Goal: Use online tool/utility: Utilize a website feature to perform a specific function

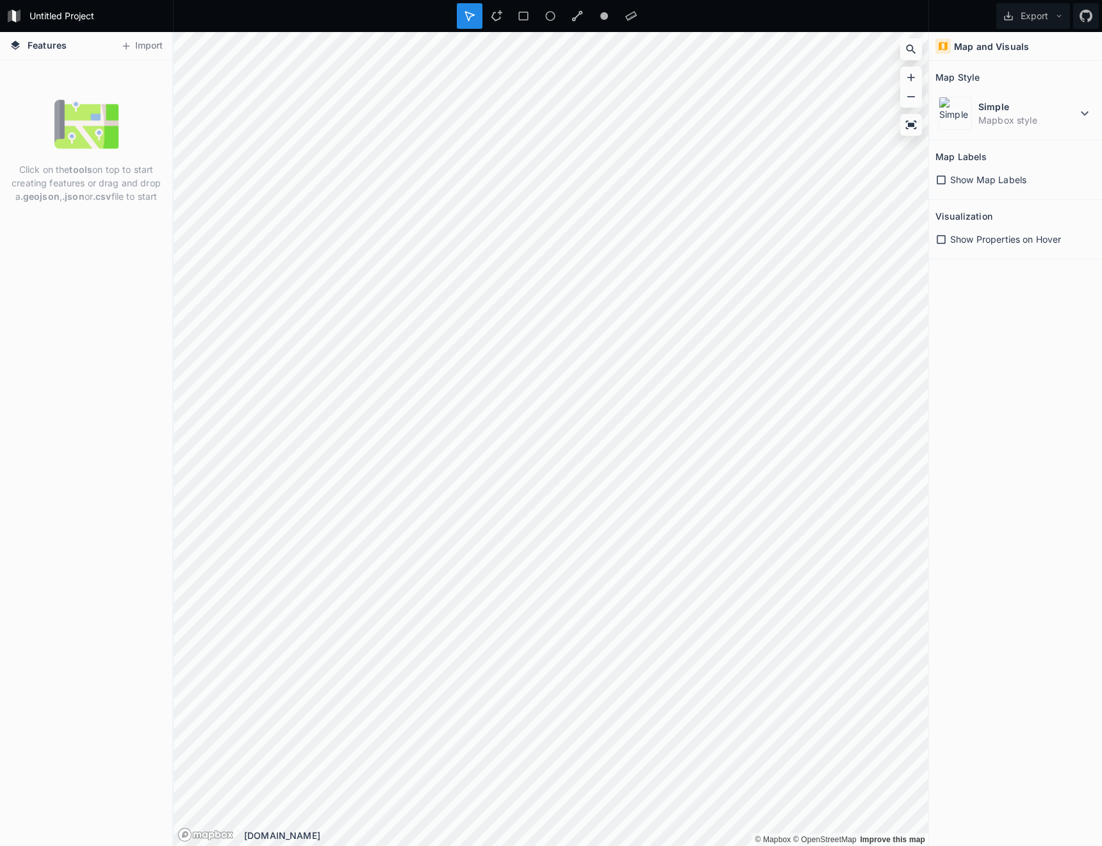
click at [72, 161] on div "Click on the tools on top to start creating features or drag and drop a .geojso…" at bounding box center [86, 150] width 172 height 117
click at [94, 182] on p "Click on the tools on top to start creating features or drag and drop a .geojso…" at bounding box center [86, 183] width 153 height 40
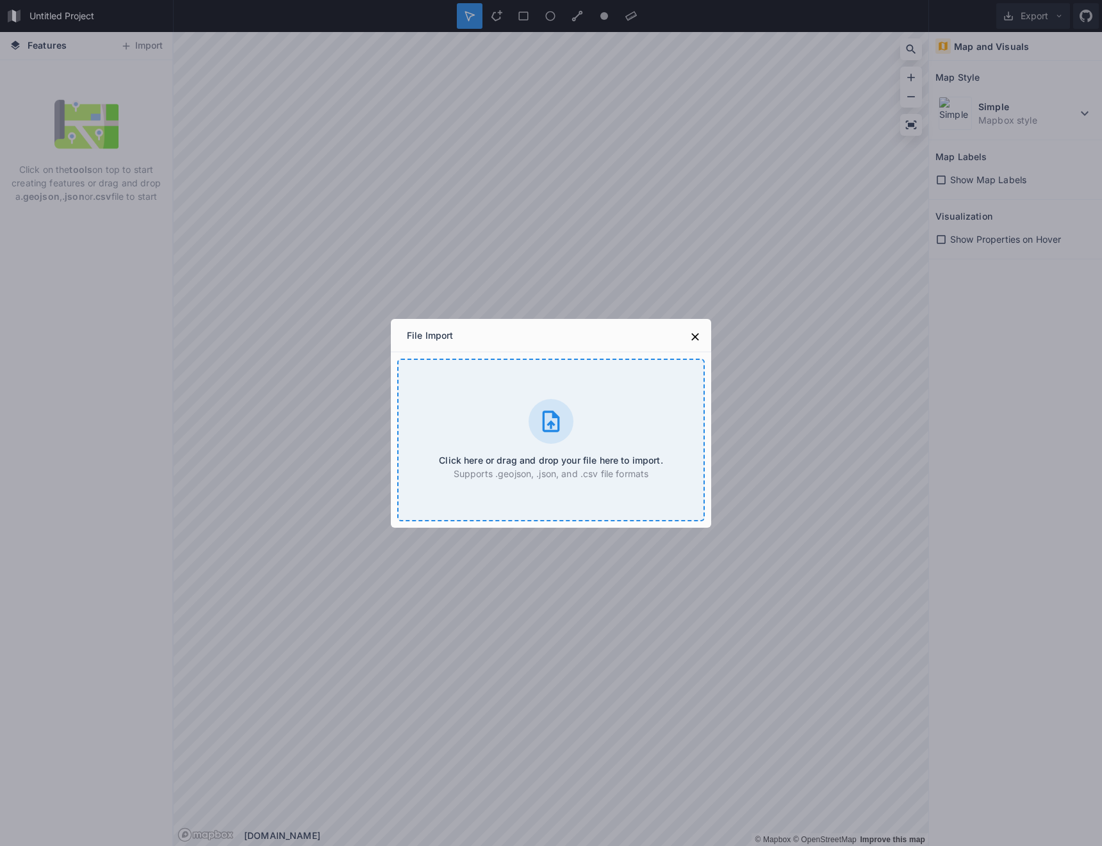
click at [525, 433] on div "Click here or drag and drop your file here to import. Supports .geojson, .json,…" at bounding box center [551, 440] width 308 height 163
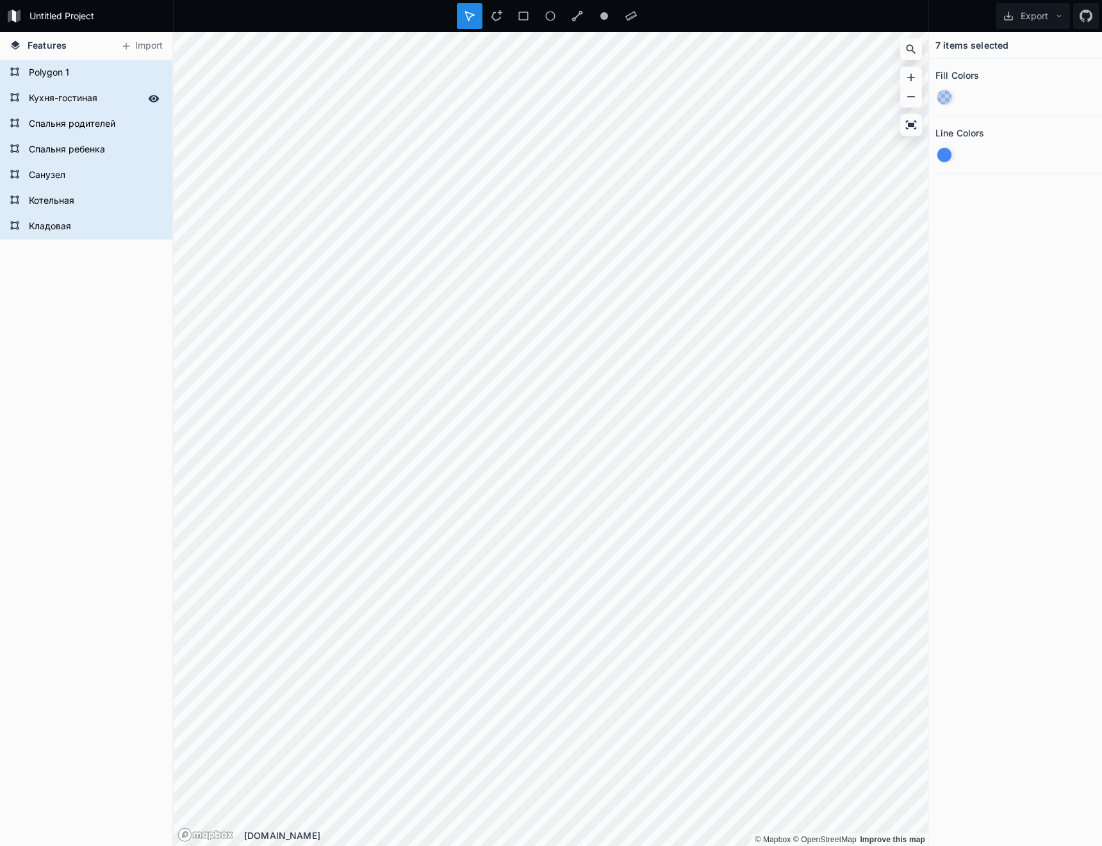
click at [81, 91] on form "Кухня-гостиная" at bounding box center [85, 98] width 120 height 19
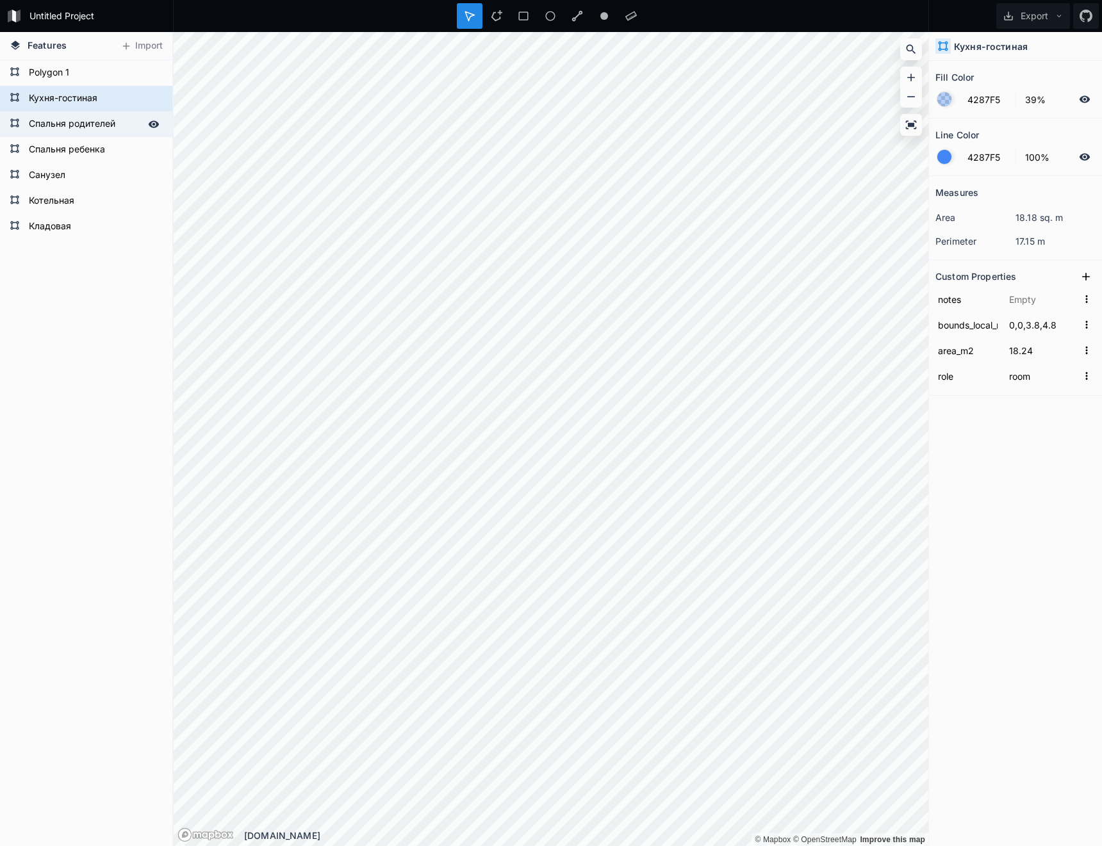
click at [78, 119] on form "Спальня родителей" at bounding box center [85, 124] width 120 height 19
type input "6,0,9,3.8"
type input "11.4"
click at [55, 98] on form "Кухня-гостиная" at bounding box center [85, 98] width 120 height 19
type input "0,0,3.8,4.8"
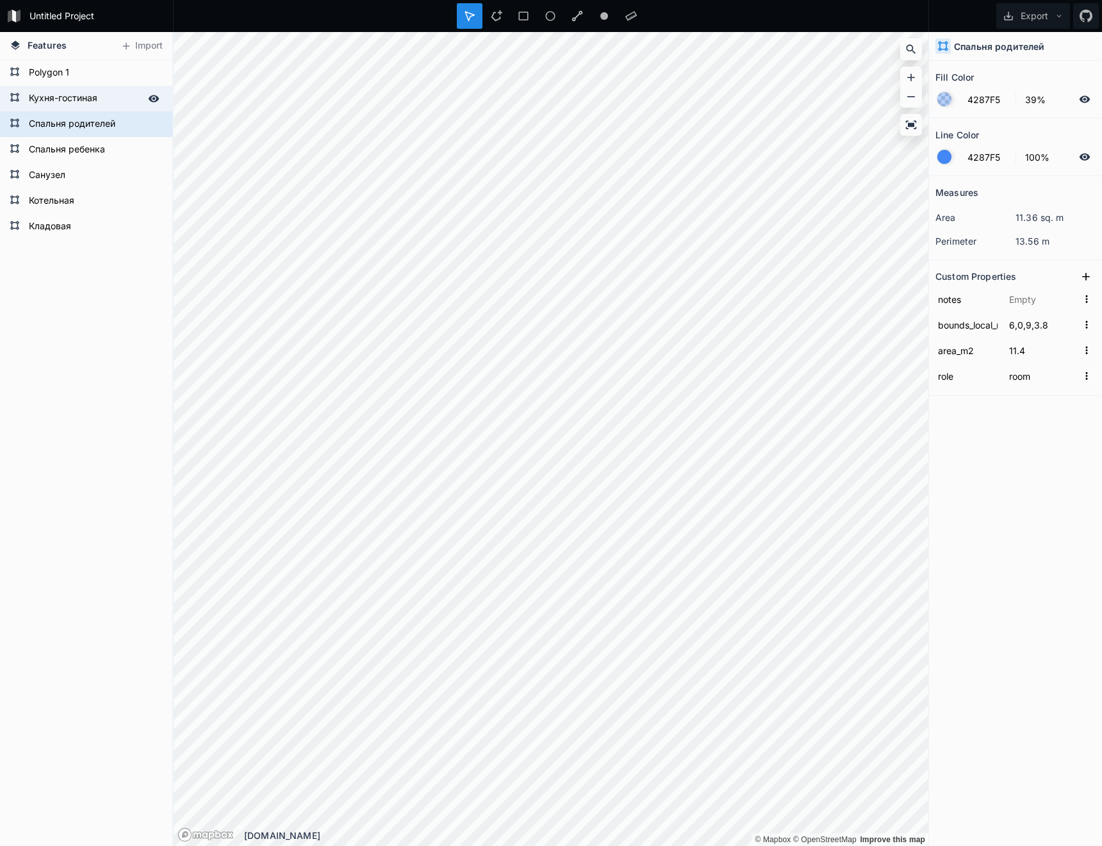
type input "18.24"
click at [49, 125] on form "Спальня родителей" at bounding box center [85, 124] width 120 height 19
type input "6,0,9,3.8"
type input "11.4"
click at [59, 109] on div "Кухня-гостиная" at bounding box center [86, 99] width 172 height 26
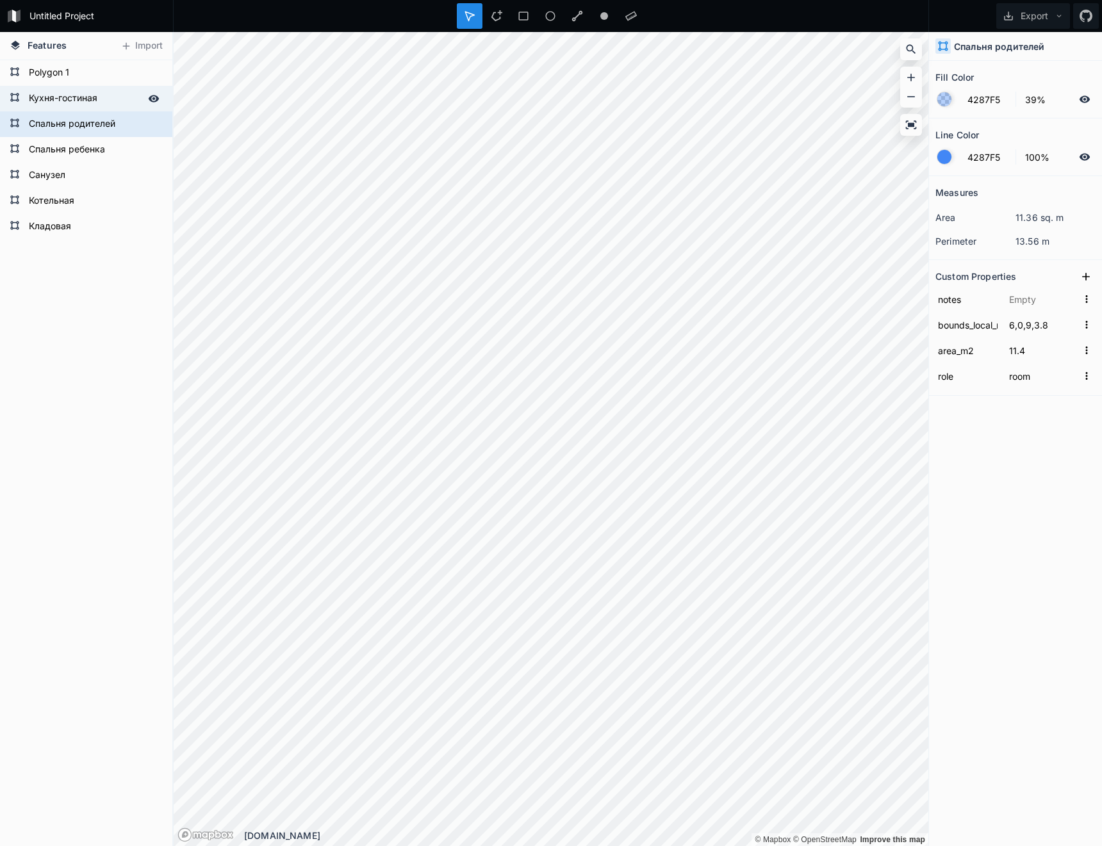
type input "0,0,3.8,4.8"
type input "18.24"
click at [70, 79] on form "Polygon 1" at bounding box center [85, 72] width 120 height 19
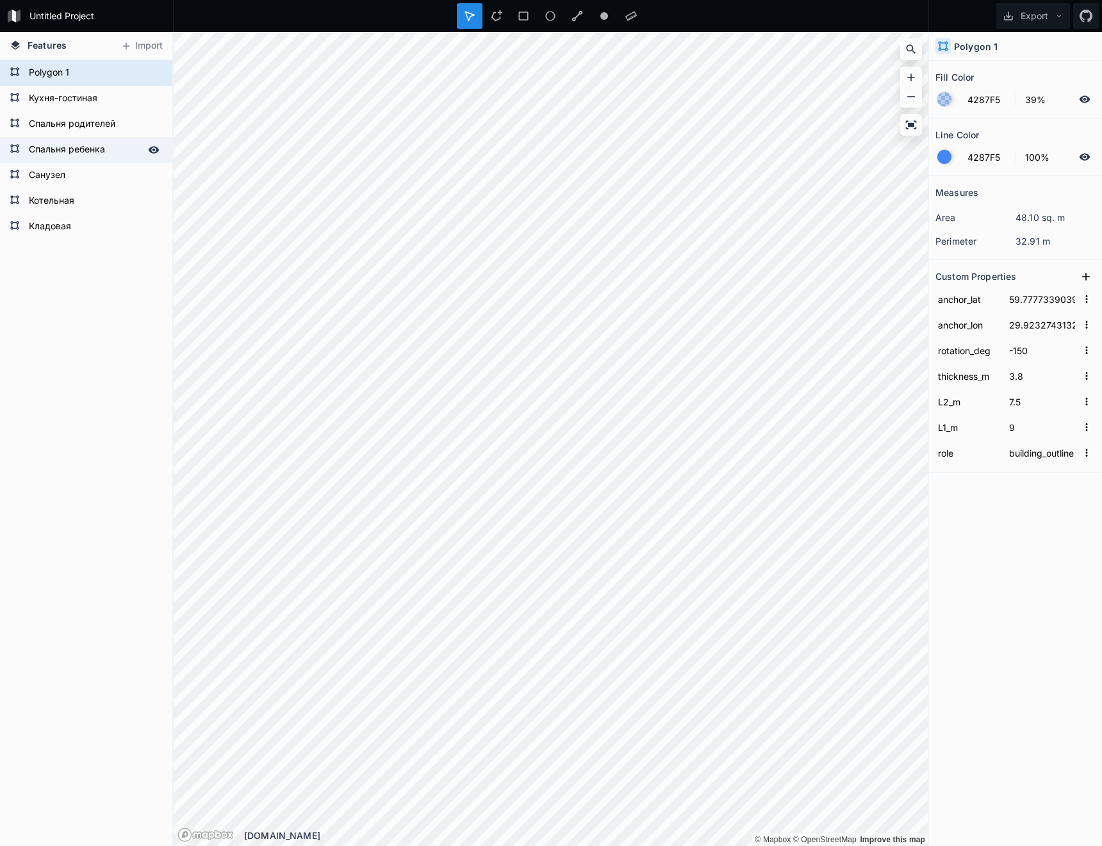
click at [75, 147] on form "Спальня ребенка" at bounding box center [85, 149] width 120 height 19
type input "room"
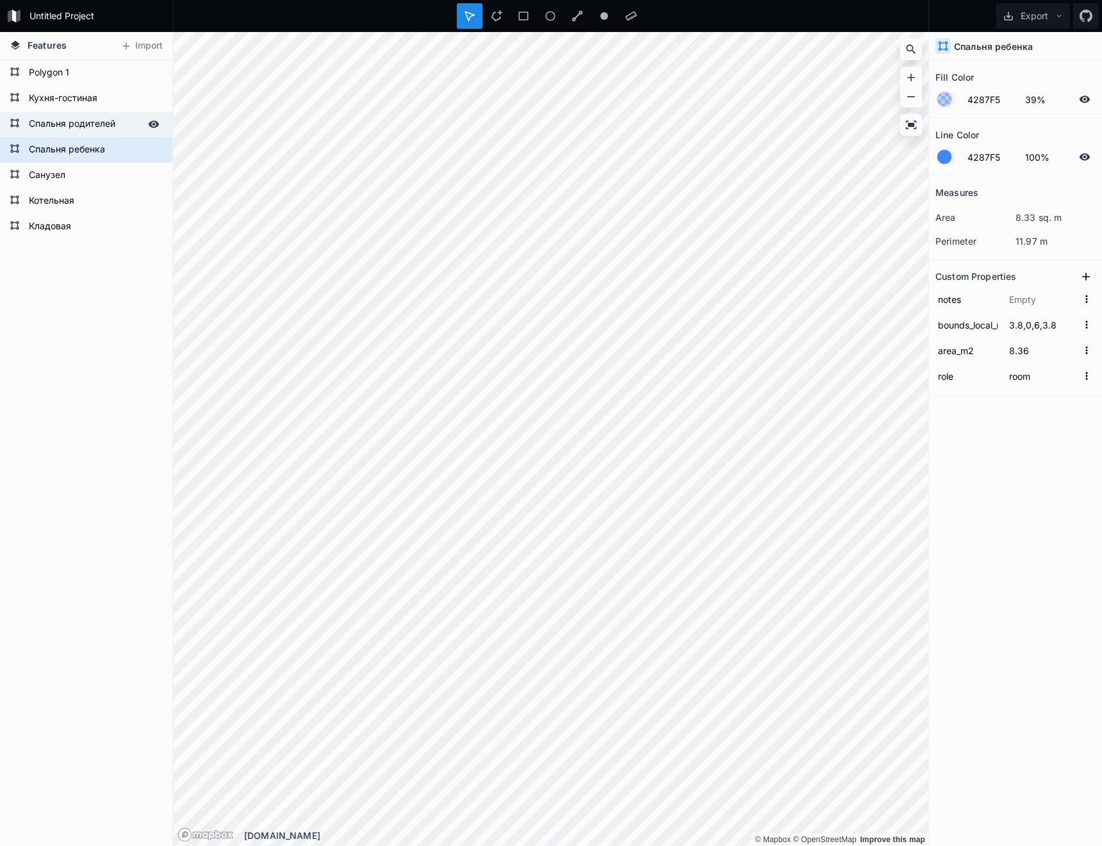
click at [79, 127] on form "Спальня родителей" at bounding box center [85, 124] width 120 height 19
type input "6,0,9,3.8"
type input "11.4"
click at [79, 138] on div "Кладовая Котельная Санузел Спальня ребенка Спальня родителей Кухня-гостиная Pol…" at bounding box center [86, 149] width 172 height 179
click at [80, 152] on form "Спальня ребенка" at bounding box center [85, 149] width 120 height 19
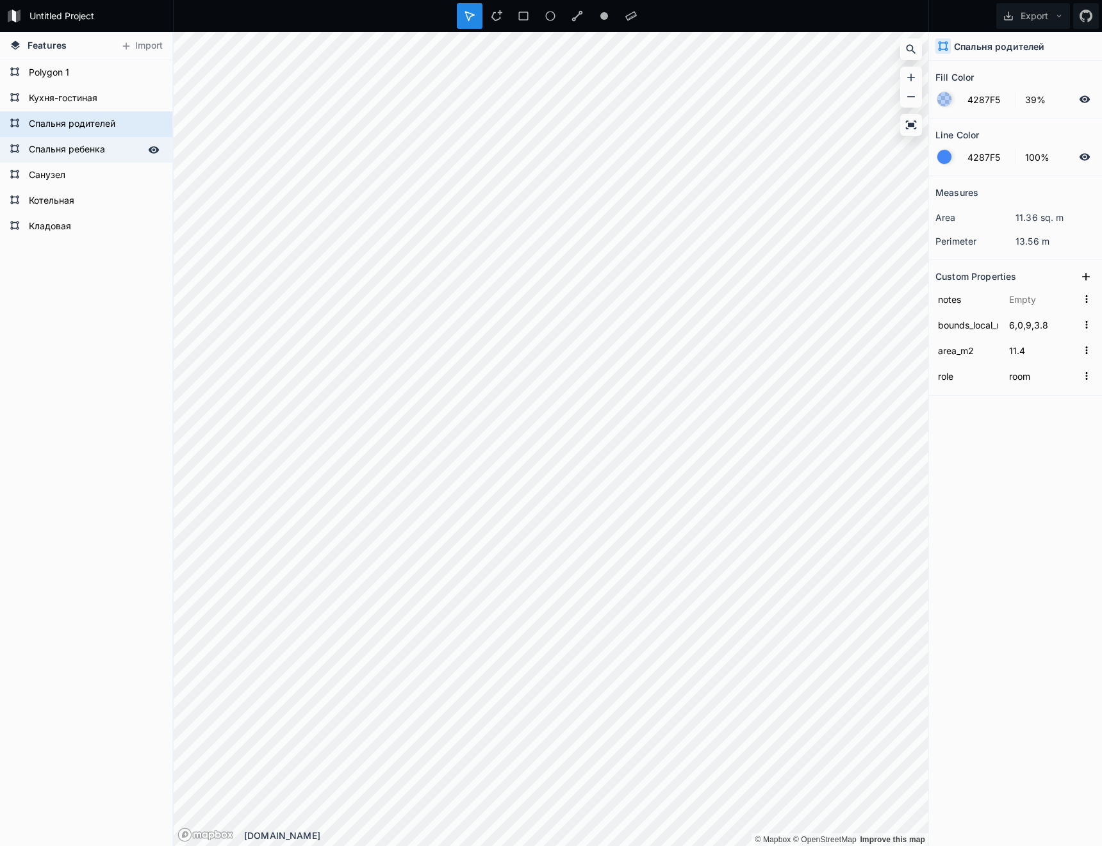
type input "3.8,0,6,3.8"
type input "8.36"
click at [69, 187] on div "Санузел" at bounding box center [86, 176] width 172 height 26
type input "0,4.8,2,7"
type input "4.4"
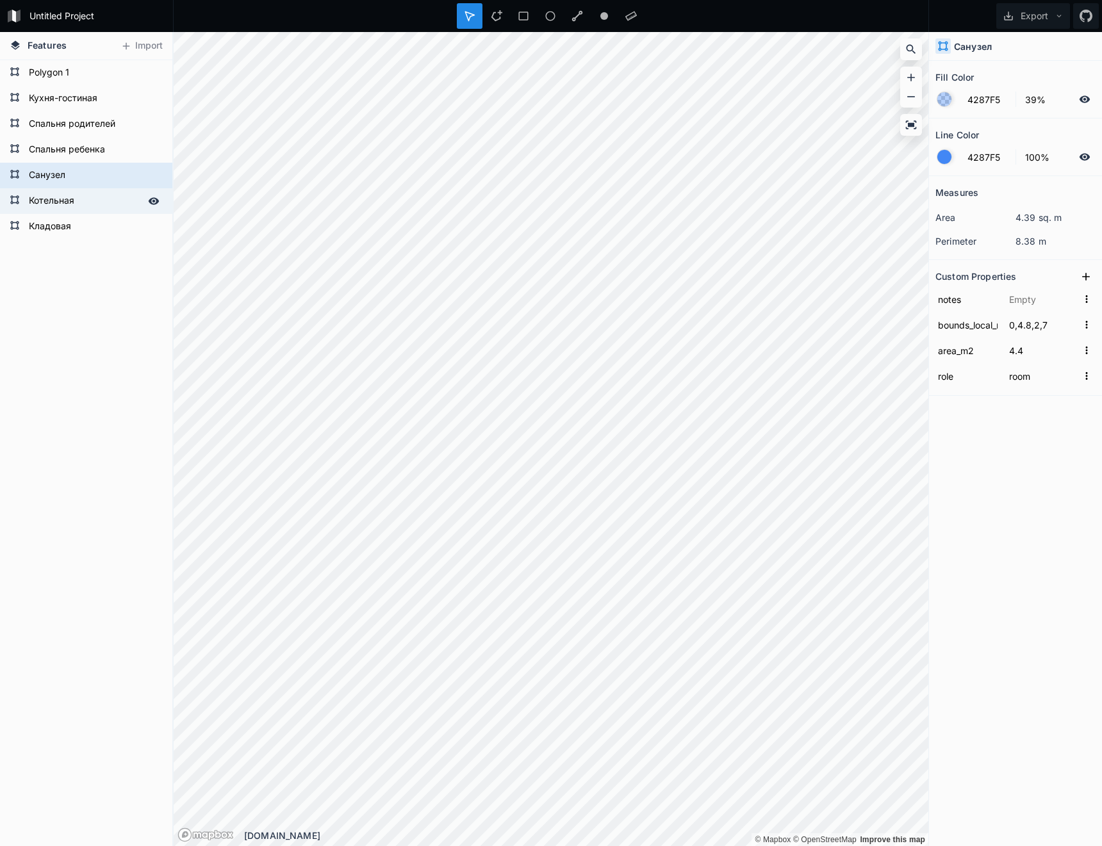
click at [67, 201] on form "Котельная" at bounding box center [85, 201] width 120 height 19
type input "2,4.8,3.8,6.5"
type input "3.06"
click at [62, 229] on form "Кладовая" at bounding box center [85, 226] width 120 height 19
type input "2,6.5,3.8,7.5"
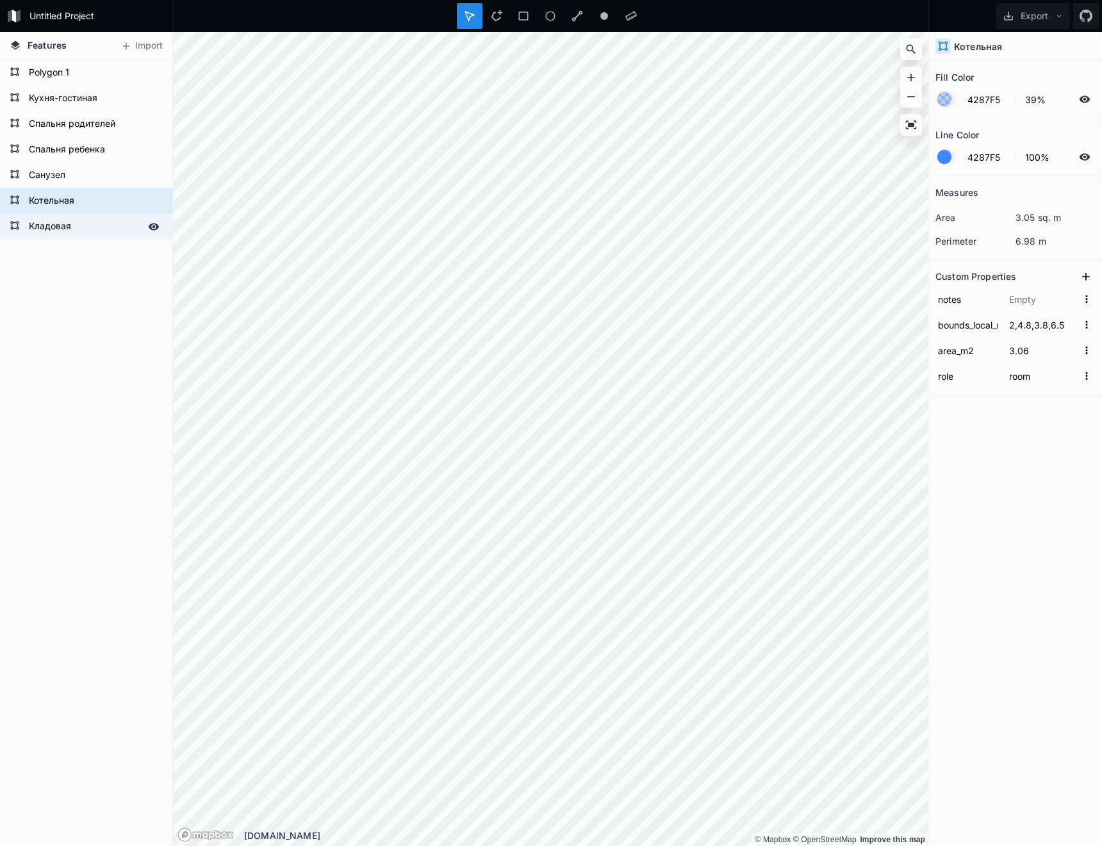
type input "1.8"
click at [58, 72] on form "Polygon 1" at bounding box center [85, 72] width 120 height 19
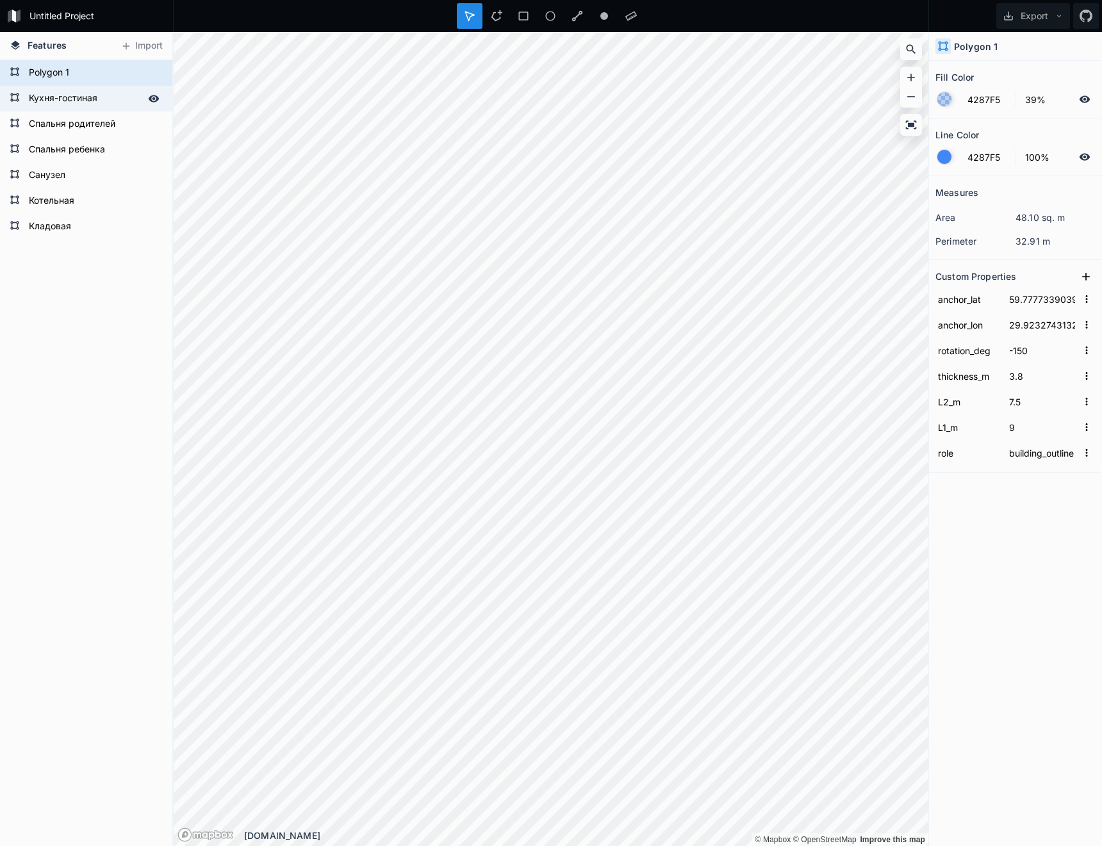
click at [54, 100] on form "Кухня-гостиная" at bounding box center [85, 98] width 120 height 19
type input "room"
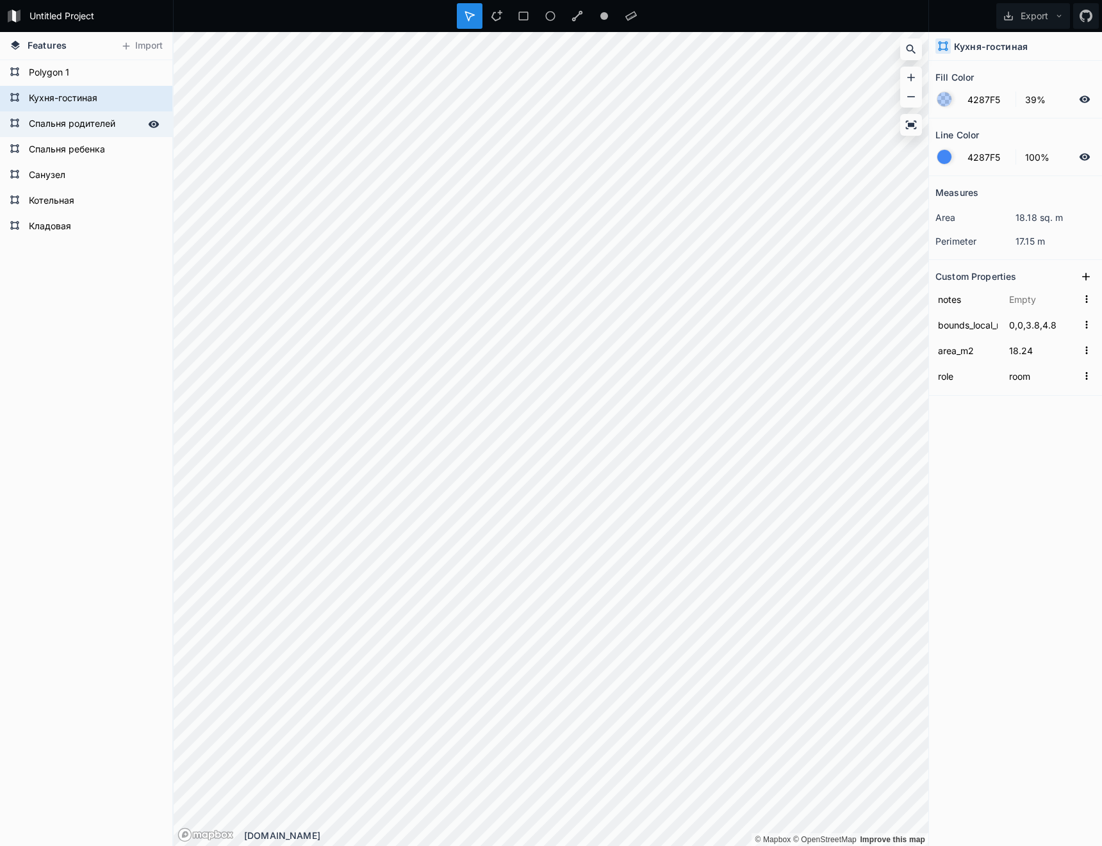
click at [60, 117] on form "Спальня родителей" at bounding box center [85, 124] width 120 height 19
type input "6,0,9,3.8"
type input "11.4"
click at [76, 103] on form "Кухня-гостиная" at bounding box center [85, 98] width 120 height 19
type input "0,0,3.8,4.8"
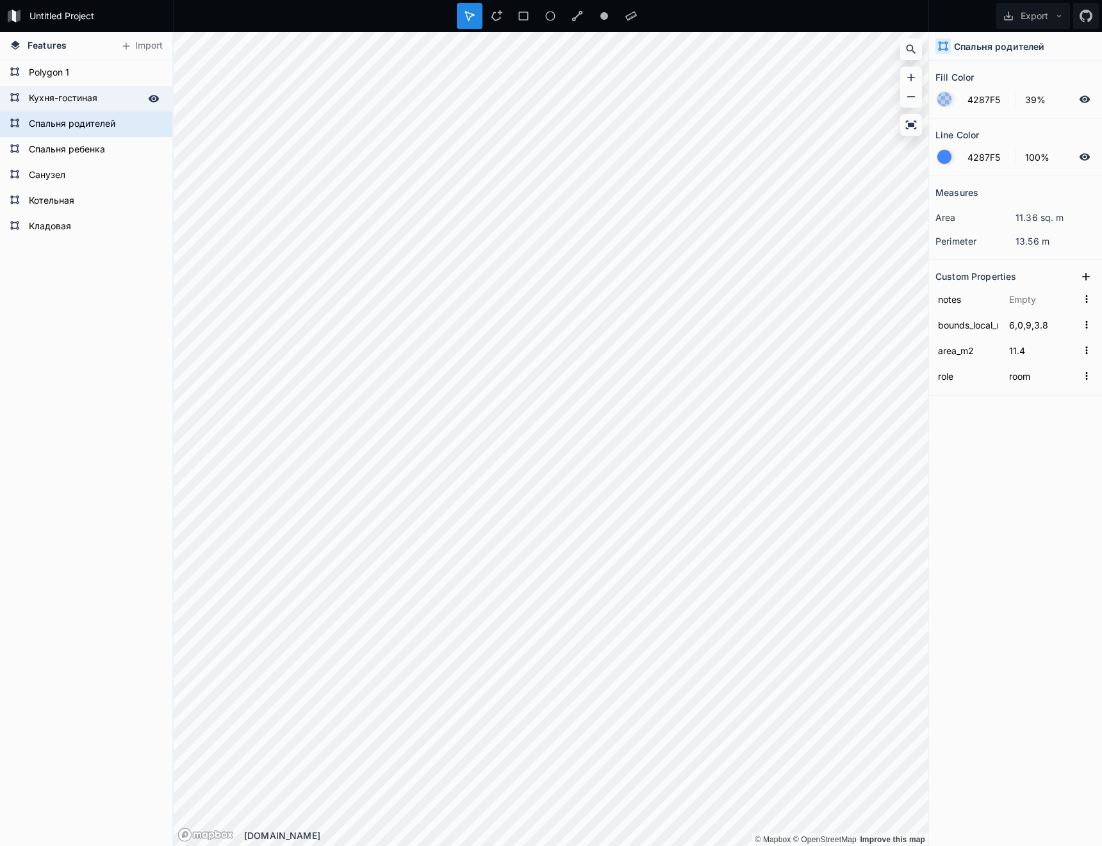
type input "18.24"
click at [78, 128] on form "Спальня родителей" at bounding box center [85, 124] width 120 height 19
type input "6,0,9,3.8"
type input "11.4"
click at [98, 106] on form "Кухня-гостиная" at bounding box center [85, 98] width 120 height 19
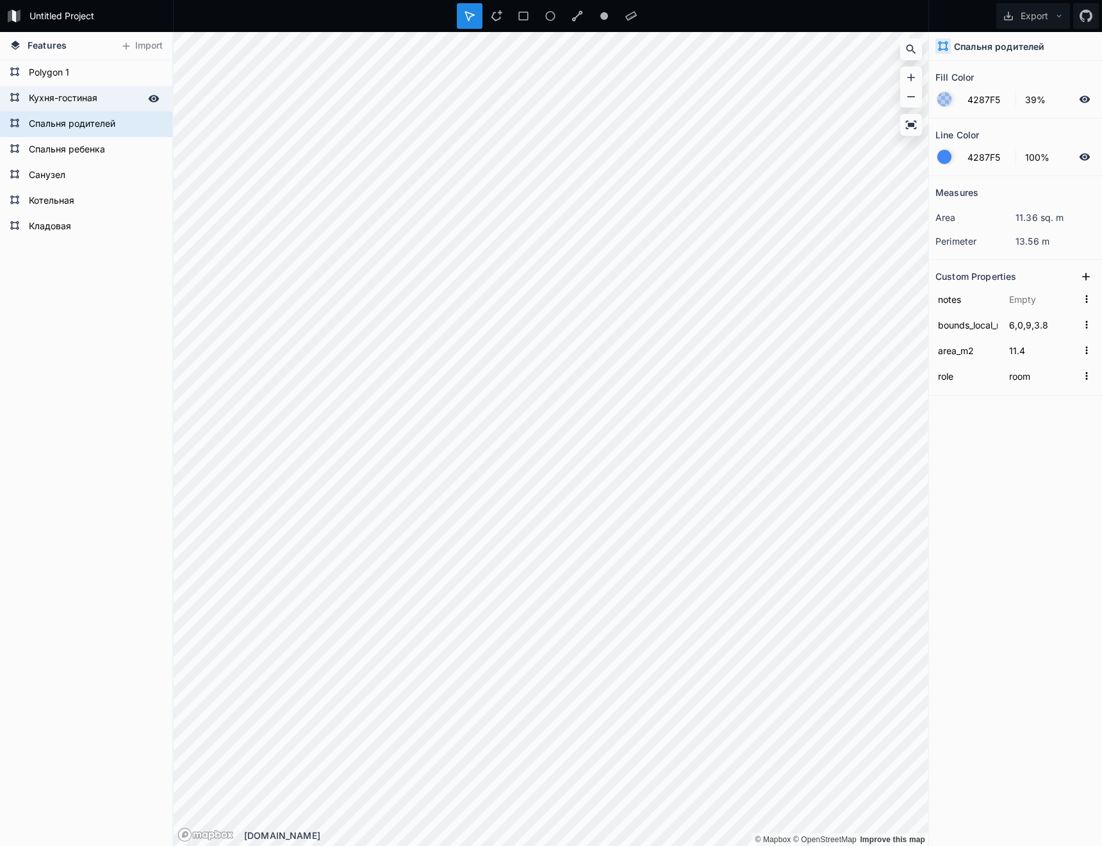
type input "0,0,3.8,4.8"
type input "18.24"
click at [90, 150] on form "Спальня ребенка" at bounding box center [85, 149] width 120 height 19
type input "3.8,0,6,3.8"
type input "8.36"
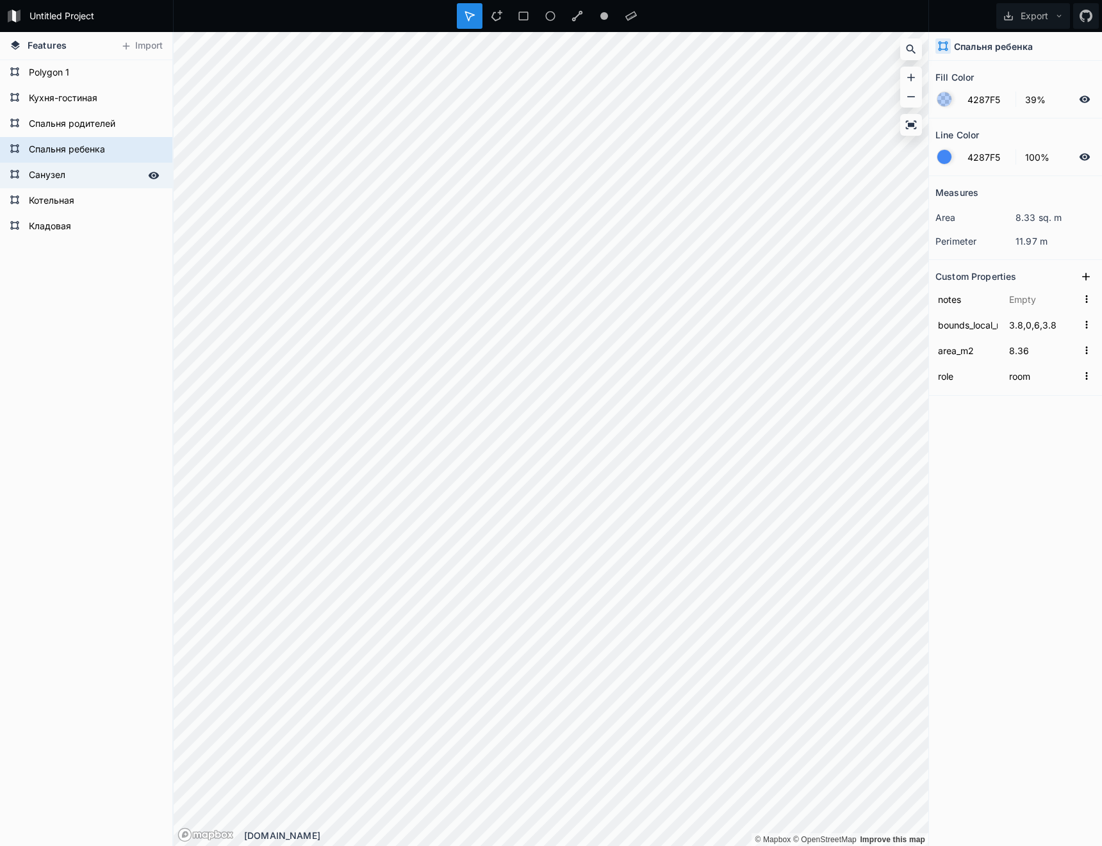
click at [75, 169] on form "Санузел" at bounding box center [85, 175] width 120 height 19
type input "0,4.8,2,7"
type input "4.4"
click at [51, 201] on form "Котельная" at bounding box center [85, 201] width 120 height 19
type input "2,4.8,3.8,6.5"
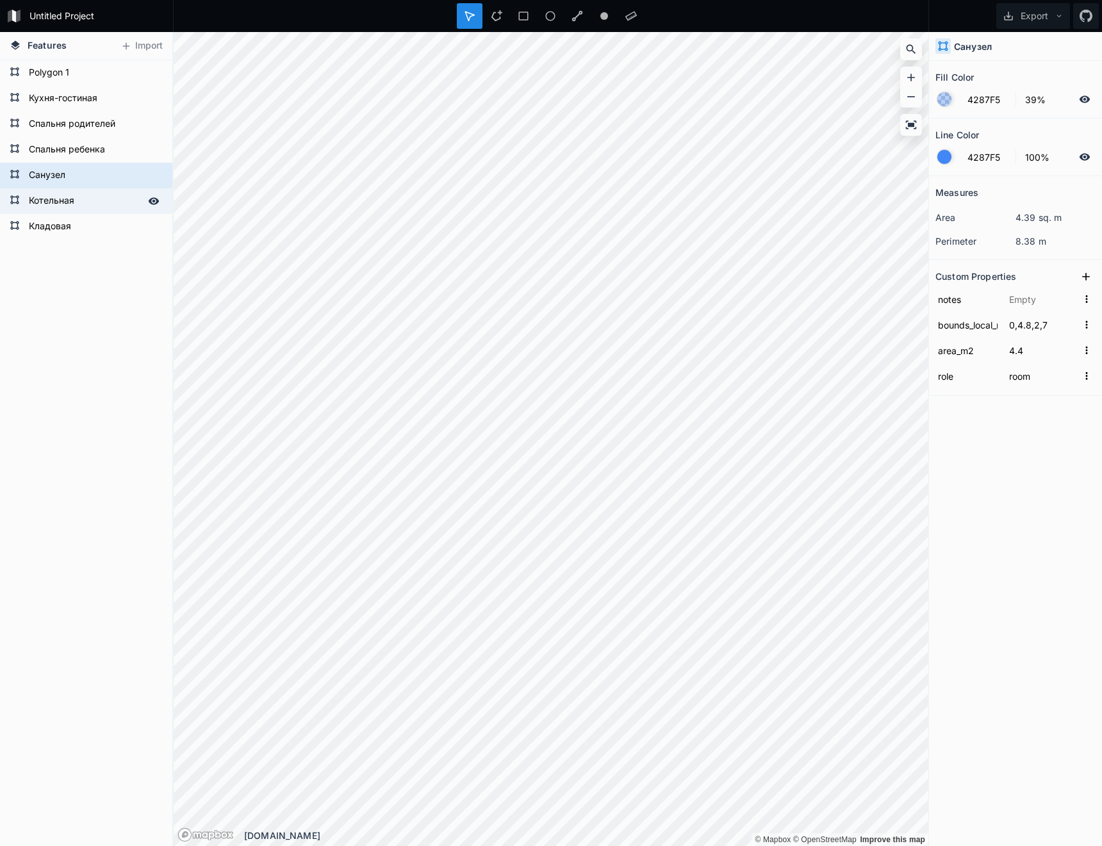
type input "3.06"
click at [56, 227] on form "Кладовая" at bounding box center [85, 226] width 120 height 19
type input "2,6.5,3.8,7.5"
type input "1.8"
click at [37, 10] on form "Untitled Project" at bounding box center [97, 15] width 145 height 19
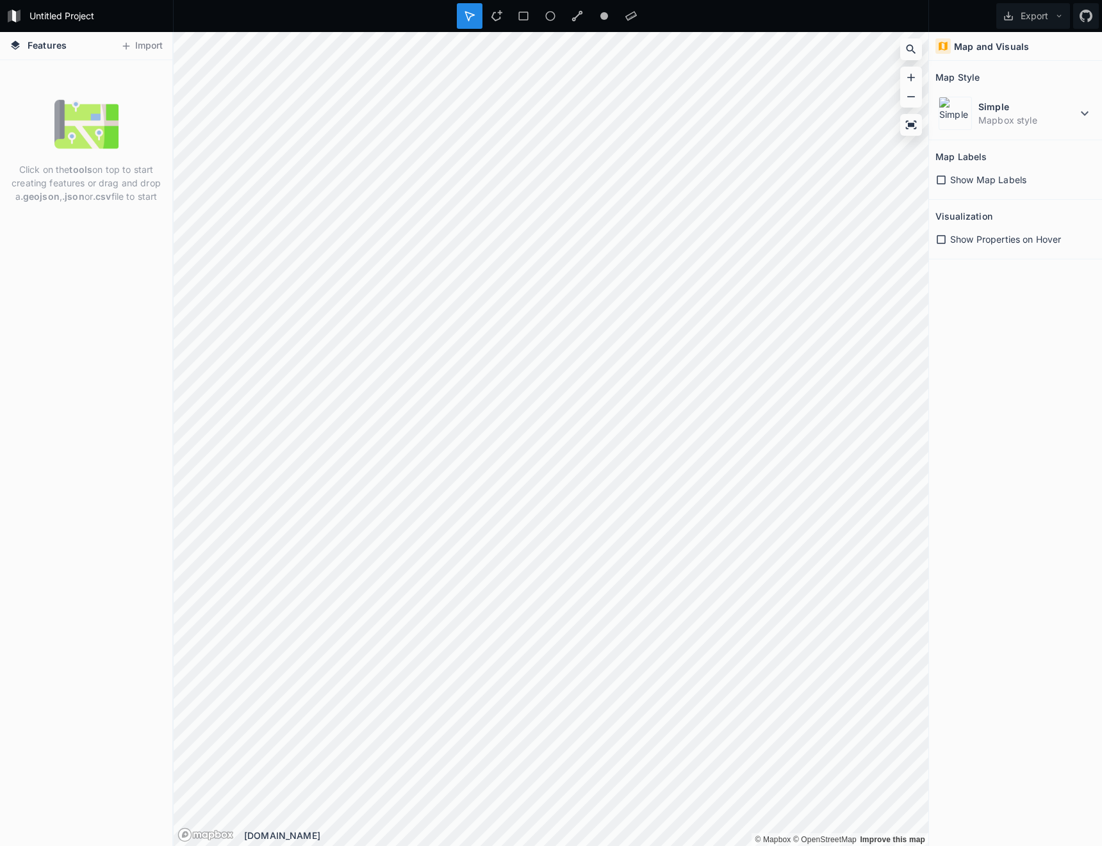
click at [54, 119] on img at bounding box center [86, 124] width 64 height 64
click at [133, 49] on button "Import" at bounding box center [141, 46] width 55 height 21
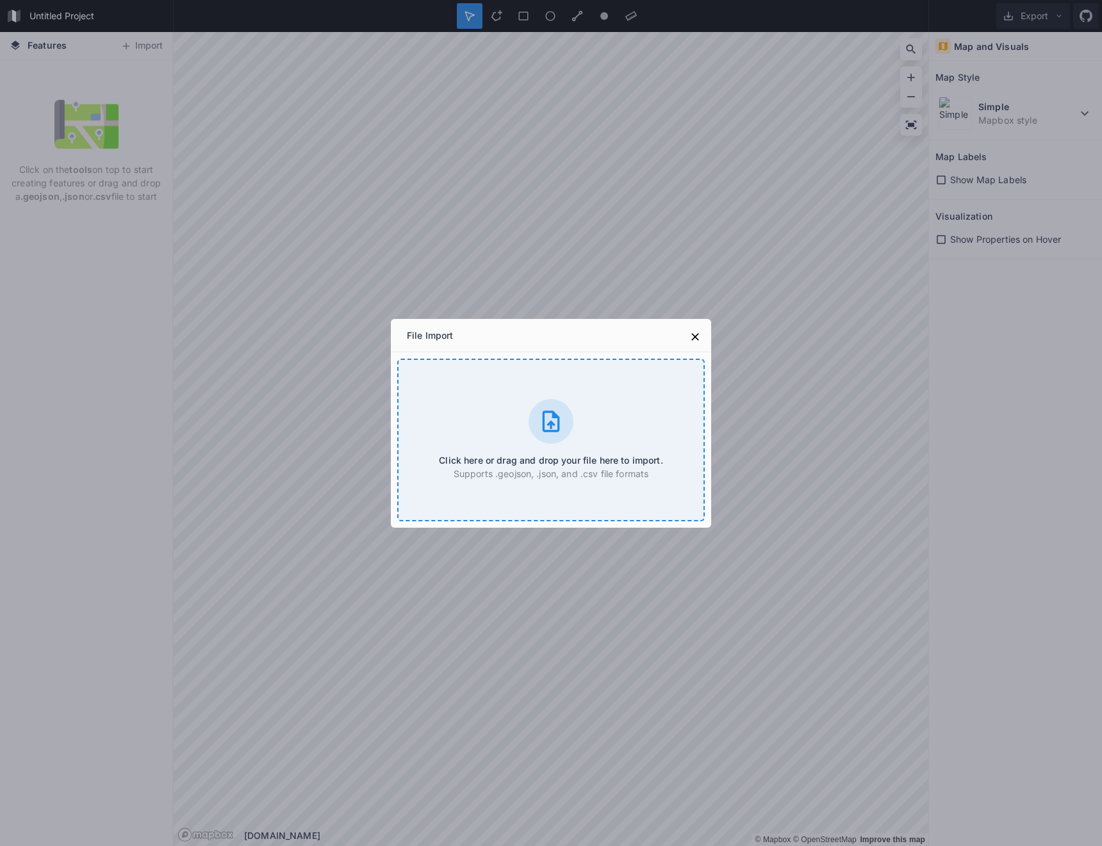
click at [607, 459] on h4 "Click here or drag and drop your file here to import." at bounding box center [551, 460] width 224 height 13
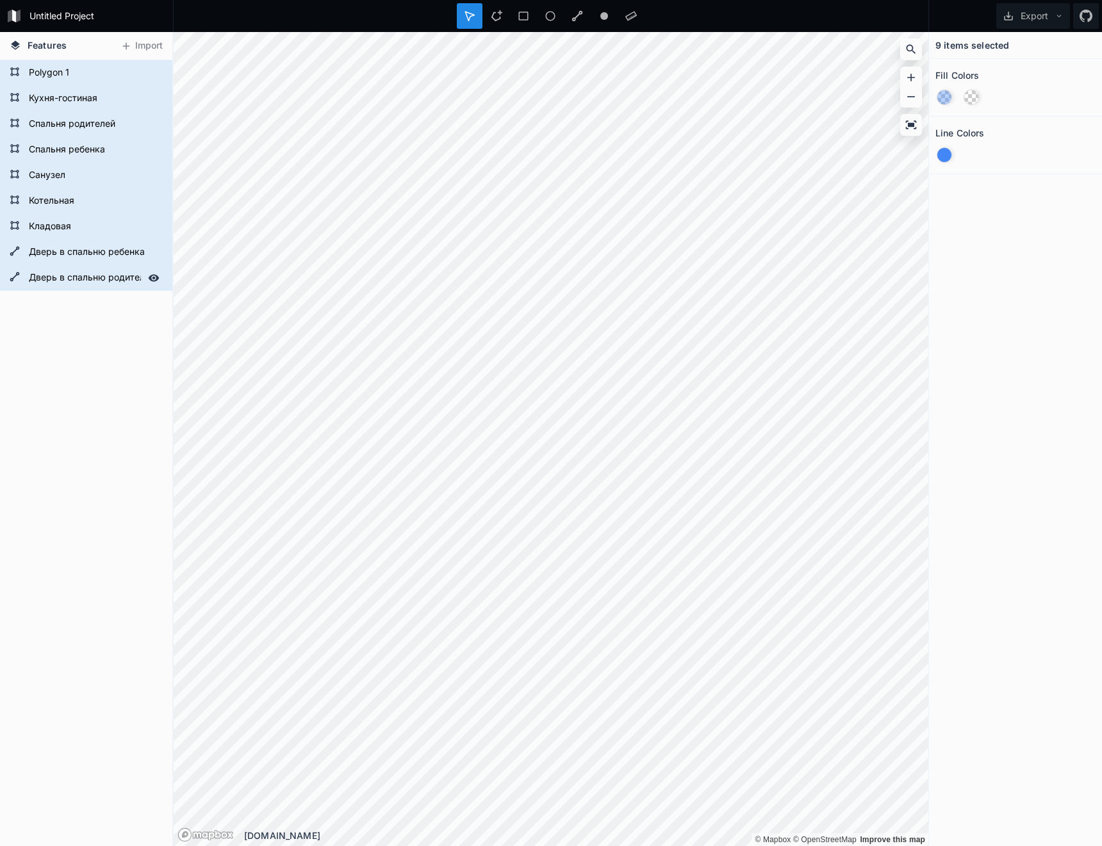
click at [56, 279] on form "Дверь в спальню родителей" at bounding box center [85, 277] width 120 height 19
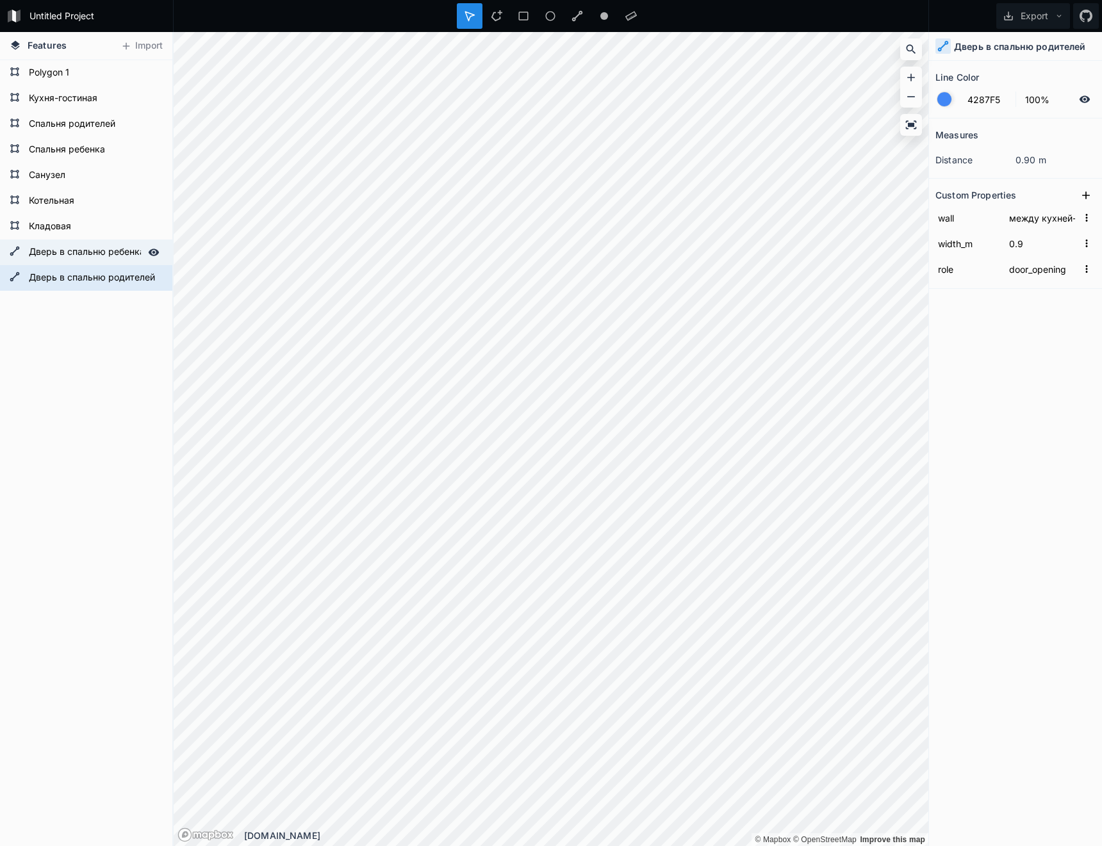
click at [65, 252] on form "Дверь в спальню ребенка" at bounding box center [85, 252] width 120 height 19
click at [72, 272] on form "Дверь в спальню родителей" at bounding box center [85, 277] width 120 height 19
click at [84, 247] on form "Дверь в спальню ребенка" at bounding box center [85, 252] width 120 height 19
click at [83, 275] on form "Дверь в спальню родителей" at bounding box center [85, 277] width 120 height 19
click at [82, 223] on form "Кладовая" at bounding box center [85, 226] width 120 height 19
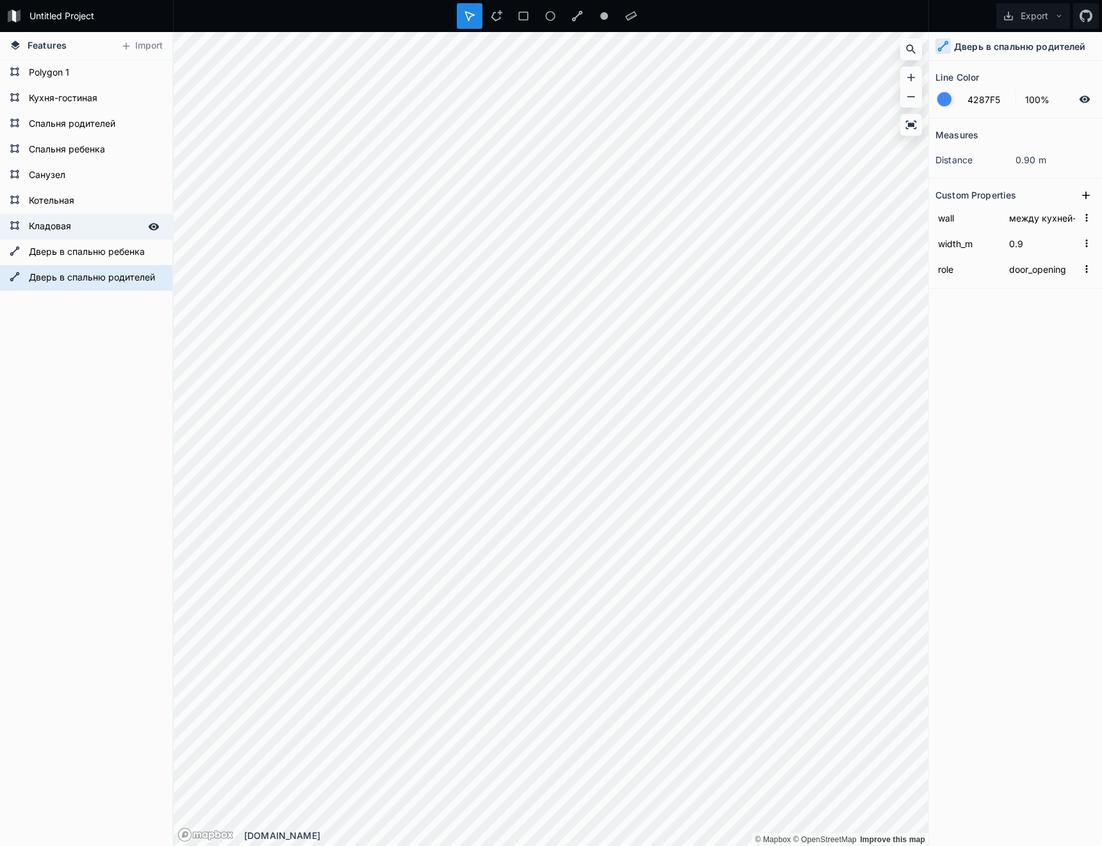
type input "room"
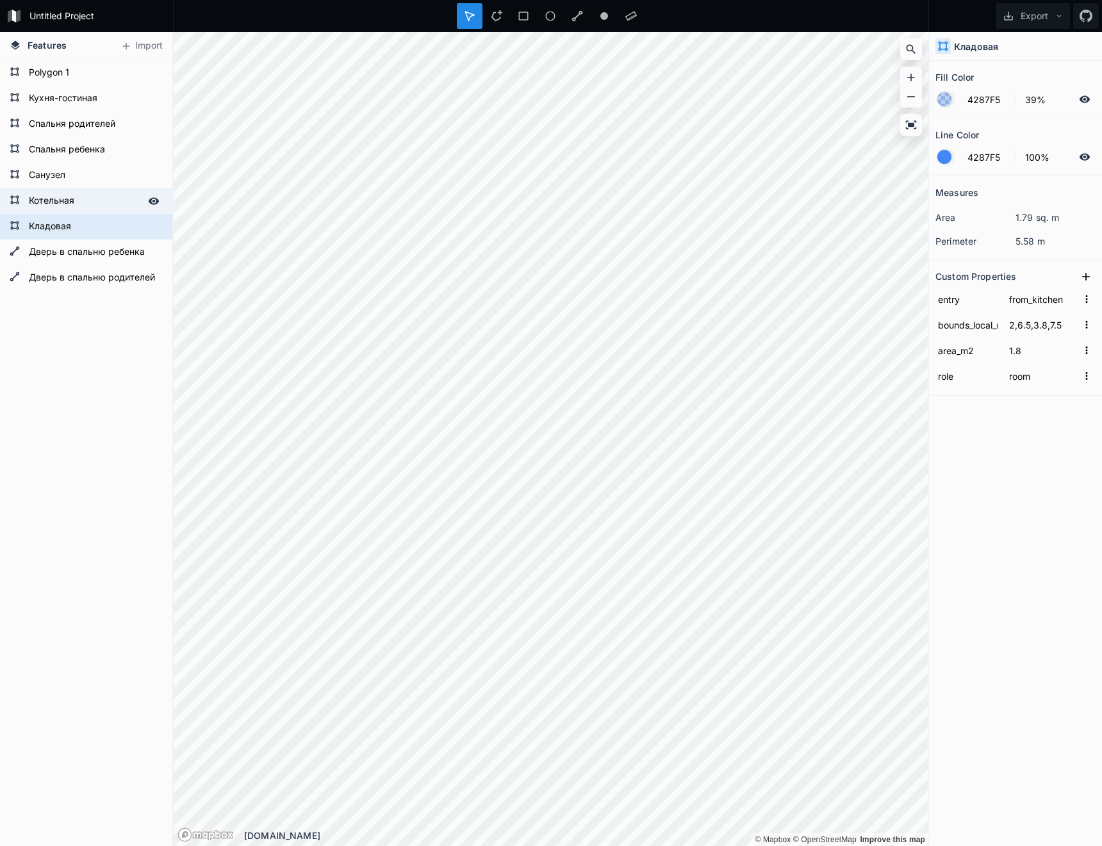
click at [81, 202] on form "Котельная" at bounding box center [85, 201] width 120 height 19
type input "2,4.8,3.8,6.5"
type input "3.06"
click at [81, 179] on form "Санузел" at bounding box center [85, 175] width 120 height 19
type input "0,4.8,2,7"
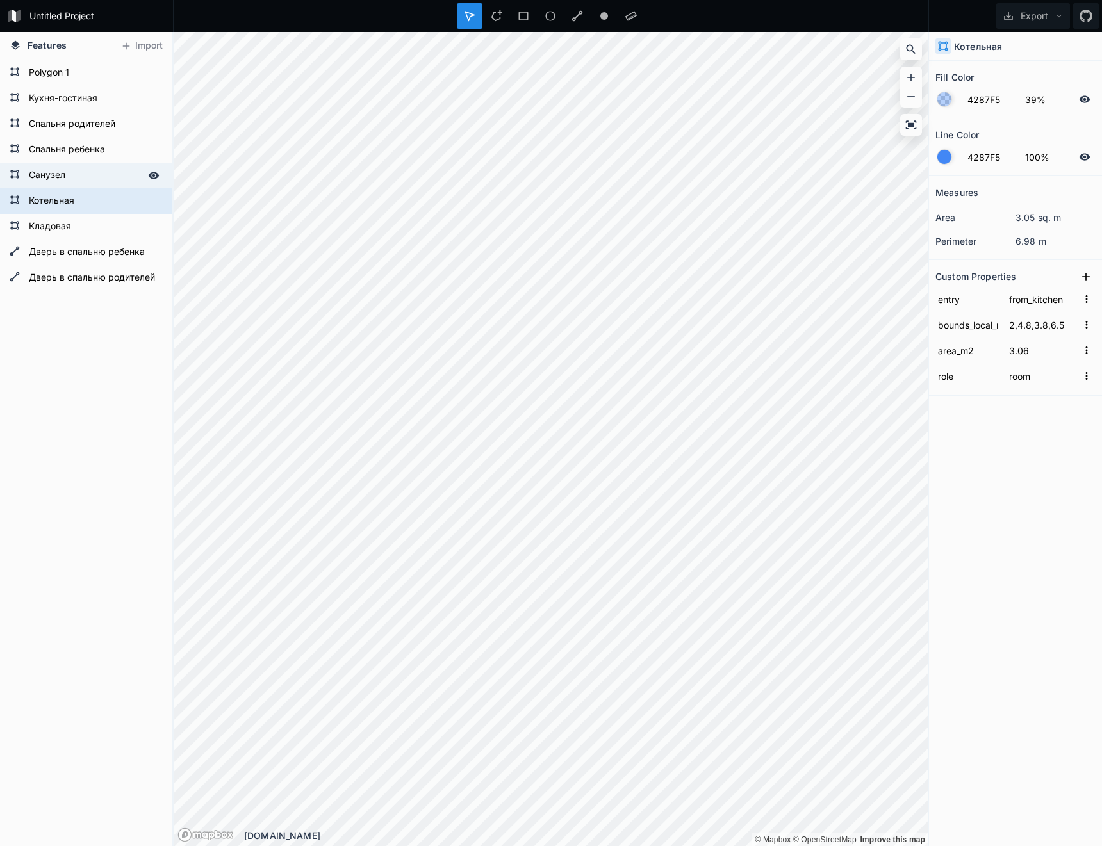
type input "4.4"
